Goal: Check status: Check status

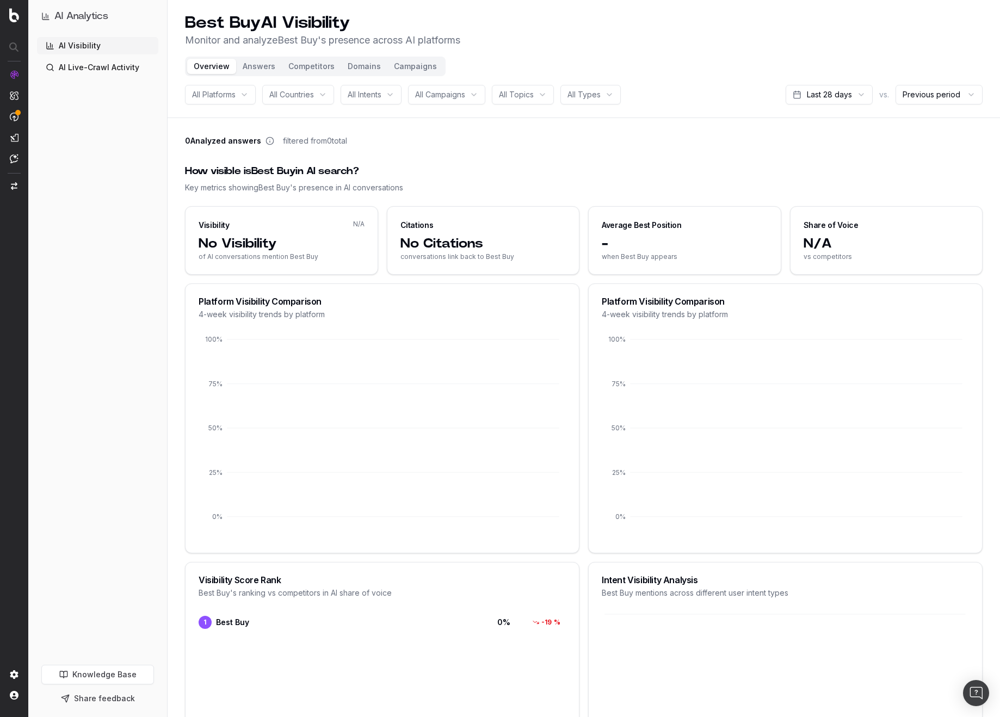
click at [836, 98] on html "AI Analytics AI Visibility AI Live-Crawl Activity Knowledge Base Share feedback…" at bounding box center [500, 358] width 1000 height 717
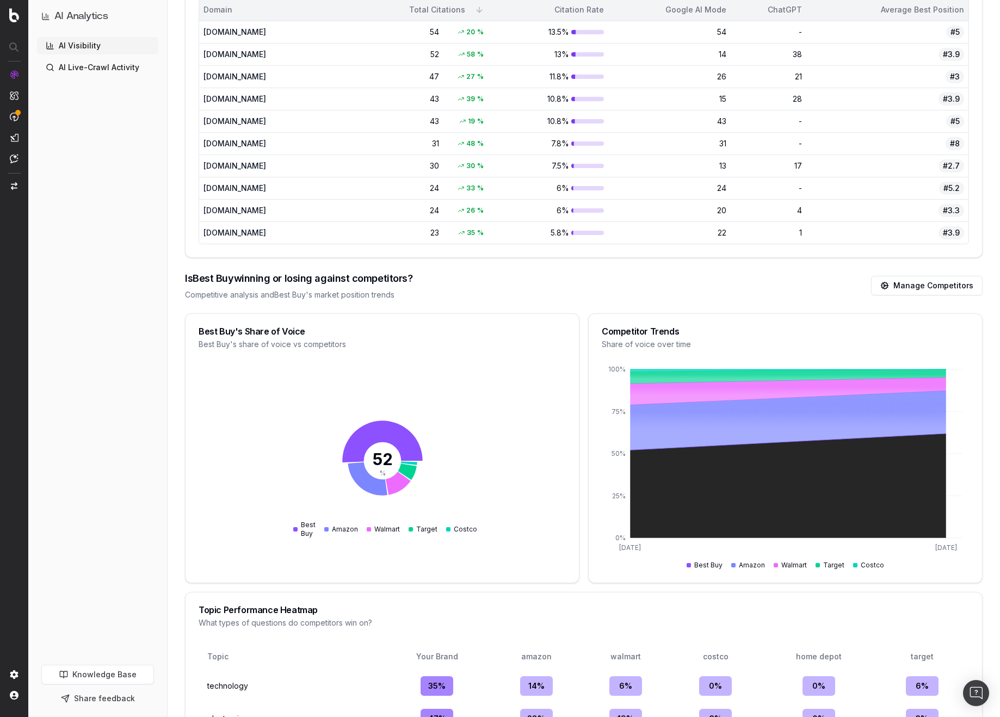
scroll to position [1055, 0]
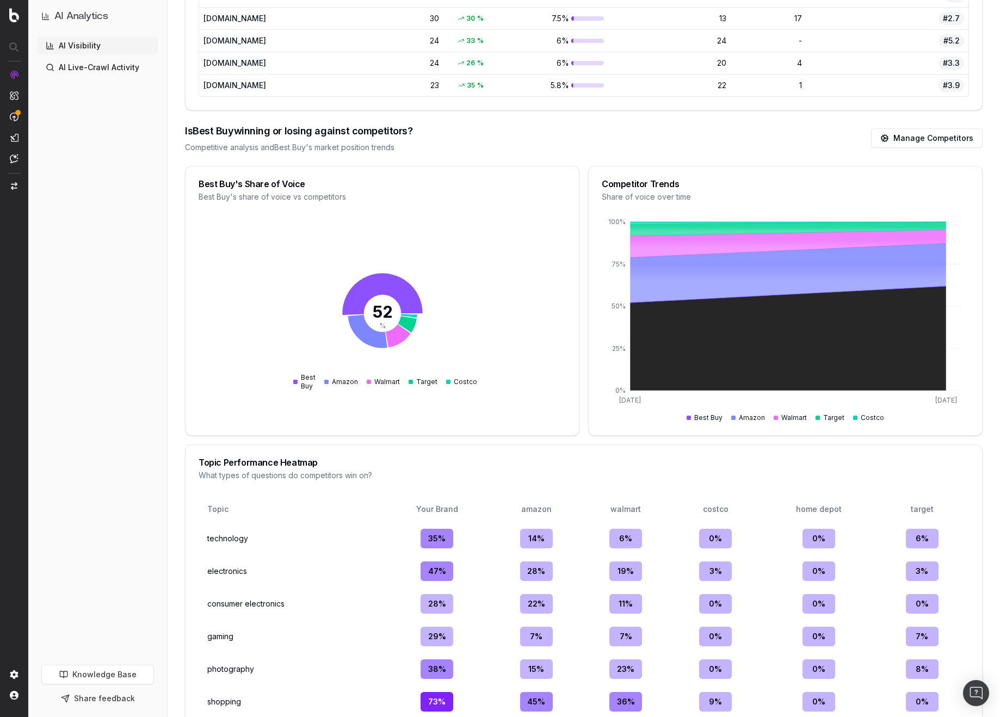
click at [633, 185] on div "Competitor Trends" at bounding box center [785, 183] width 367 height 9
copy div "Competitor Trends"
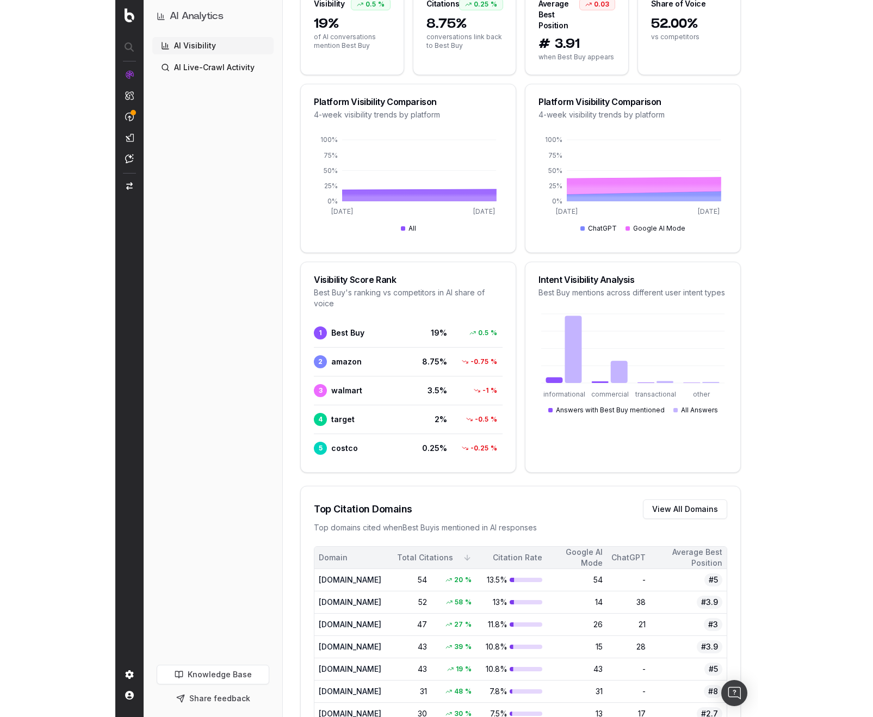
scroll to position [1093, 0]
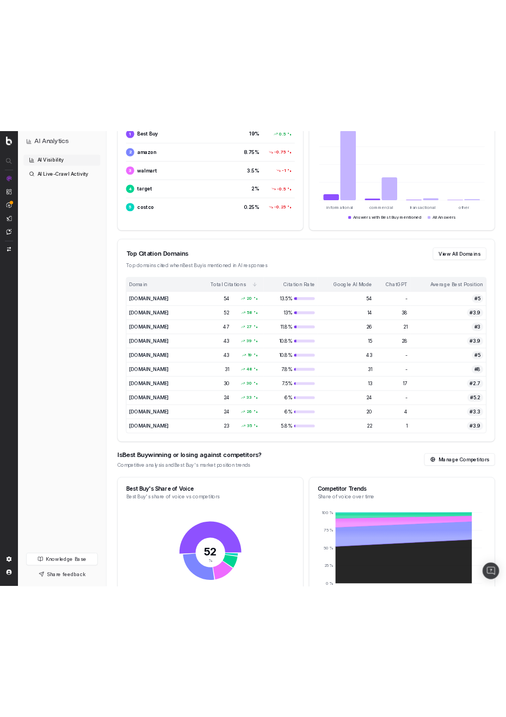
scroll to position [1005, 0]
